Goal: Task Accomplishment & Management: Manage account settings

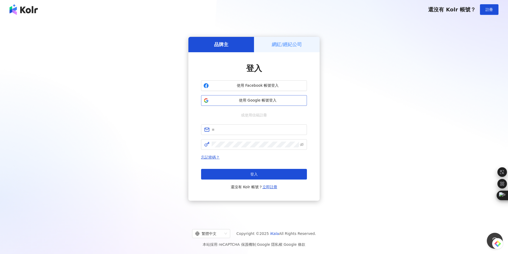
click at [269, 96] on button "使用 Google 帳號登入" at bounding box center [254, 100] width 106 height 11
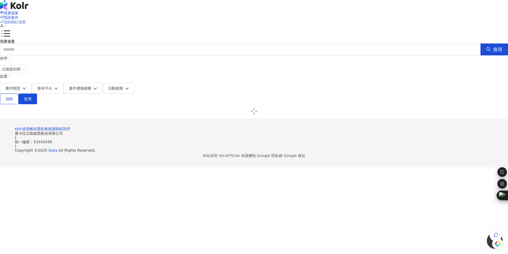
click at [26, 20] on span "我的網紅檔案" at bounding box center [15, 22] width 22 height 4
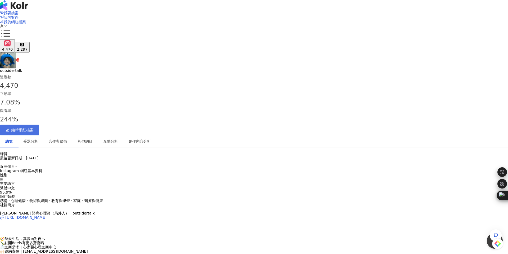
click at [34, 128] on span "編輯網紅檔案" at bounding box center [22, 130] width 22 height 4
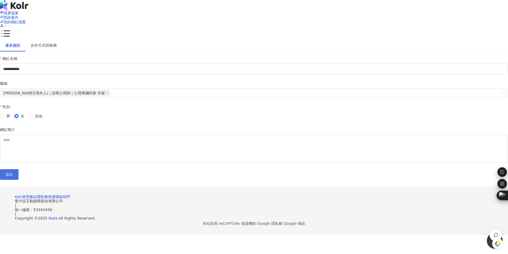
click at [19, 179] on button "送出" at bounding box center [9, 174] width 19 height 11
click at [26, 20] on span "我的網紅檔案" at bounding box center [15, 22] width 22 height 4
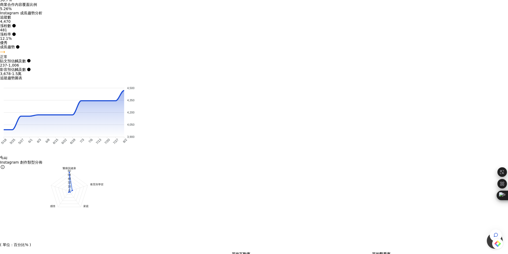
scroll to position [603, 0]
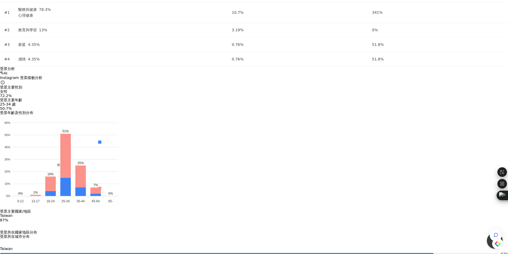
drag, startPoint x: 197, startPoint y: 150, endPoint x: 162, endPoint y: 147, distance: 34.8
copy link "[PERSON_NAME]成長日記 [PERSON_NAME] diary ♡︎"
